Goal: Register for event/course

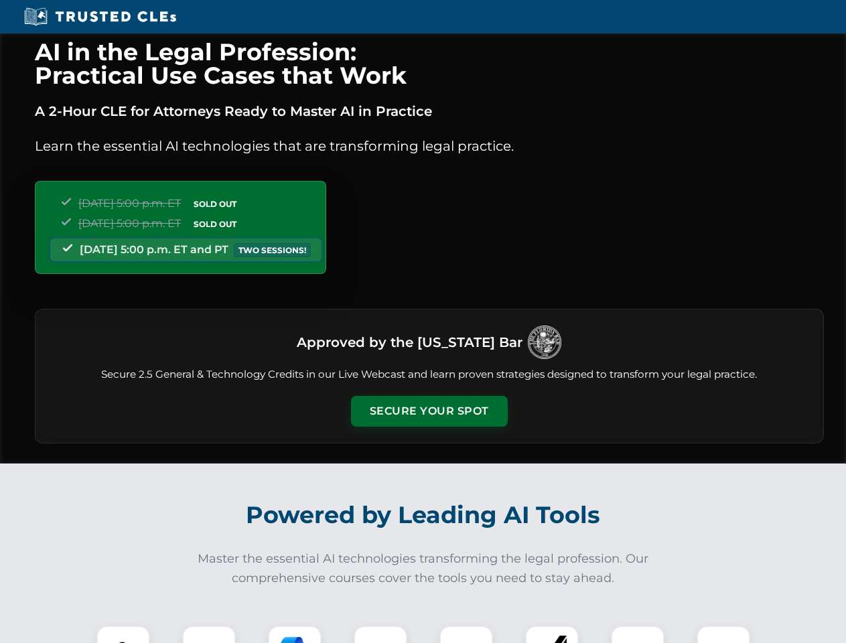
click at [429, 411] on button "Secure Your Spot" at bounding box center [429, 411] width 157 height 31
click at [123, 634] on img at bounding box center [123, 652] width 39 height 39
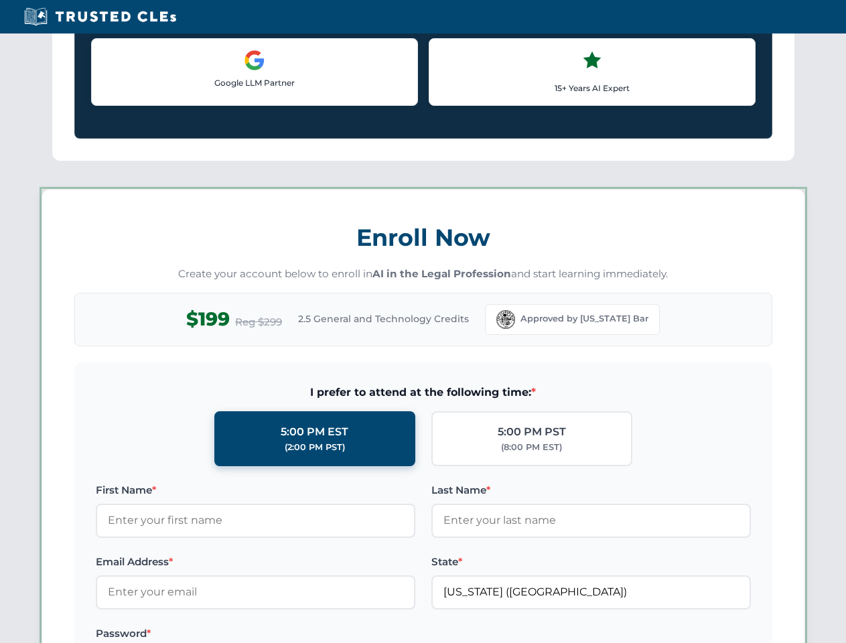
click at [295, 634] on label "Password *" at bounding box center [255, 634] width 319 height 16
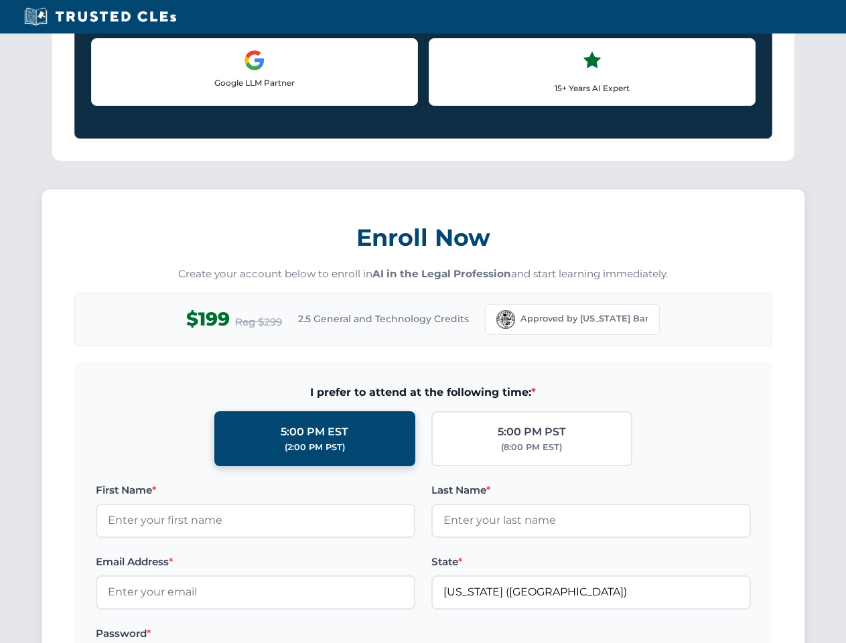
scroll to position [1315, 0]
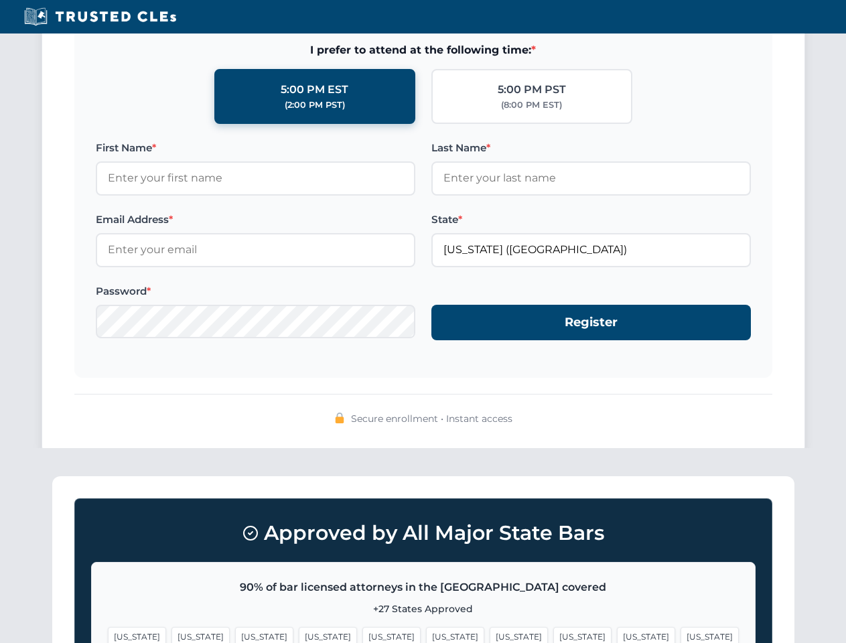
click at [617, 634] on span "[US_STATE]" at bounding box center [646, 636] width 58 height 19
